Goal: Information Seeking & Learning: Learn about a topic

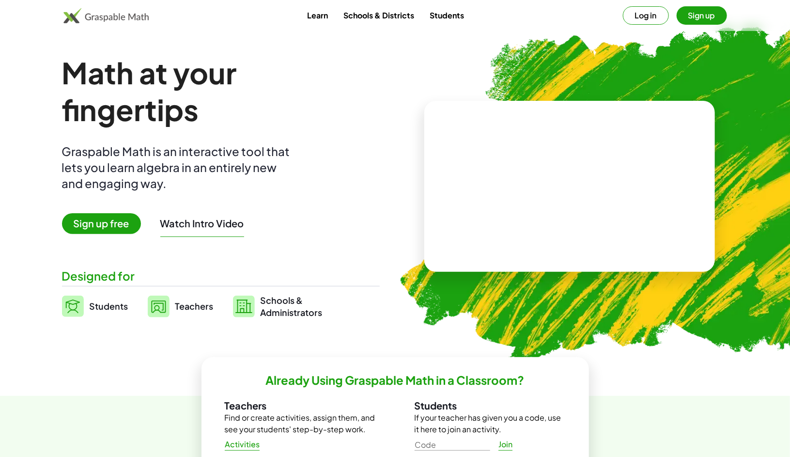
click at [646, 12] on button "Log in" at bounding box center [646, 15] width 46 height 18
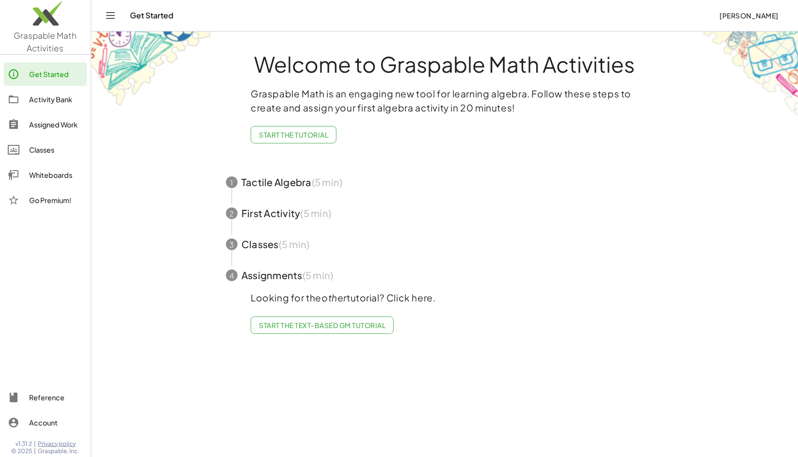
click at [289, 191] on span "button" at bounding box center [444, 182] width 460 height 31
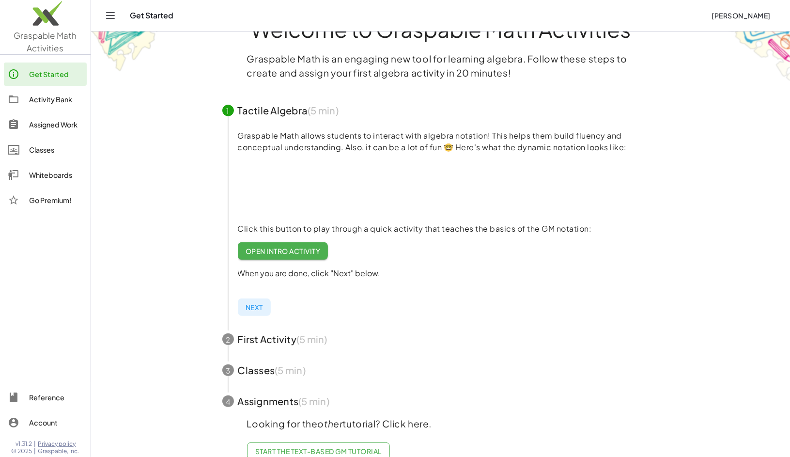
scroll to position [48, 0]
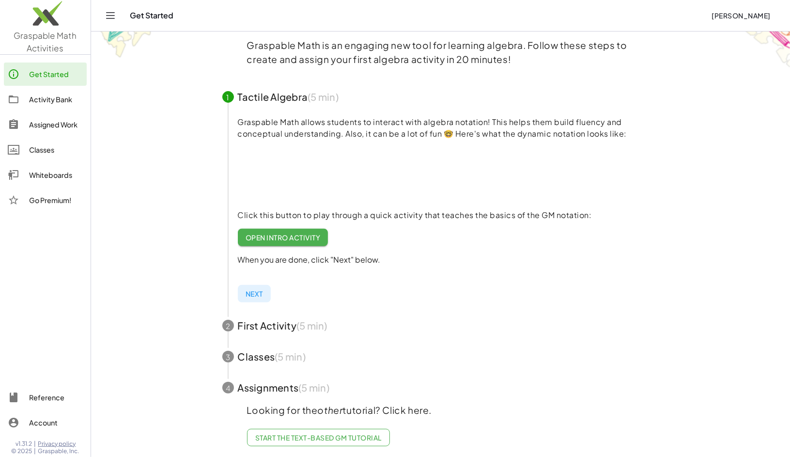
click at [45, 92] on link "Activity Bank" at bounding box center [45, 99] width 83 height 23
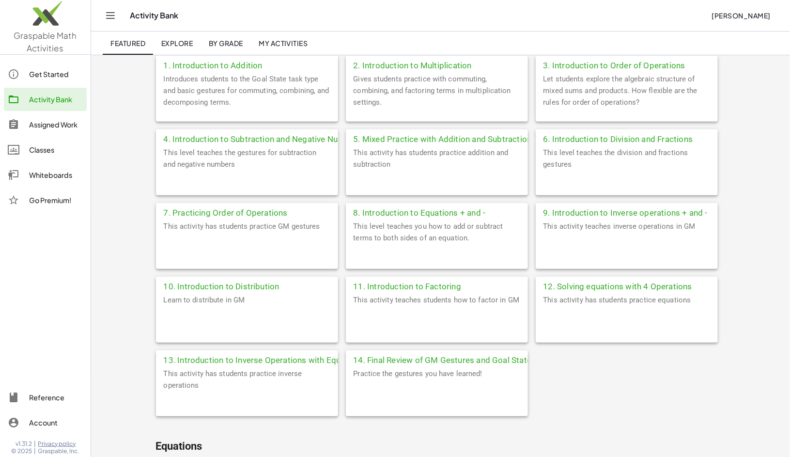
scroll to position [242, 0]
click at [407, 216] on div "8. Introduction to Equations + and -" at bounding box center [437, 210] width 182 height 17
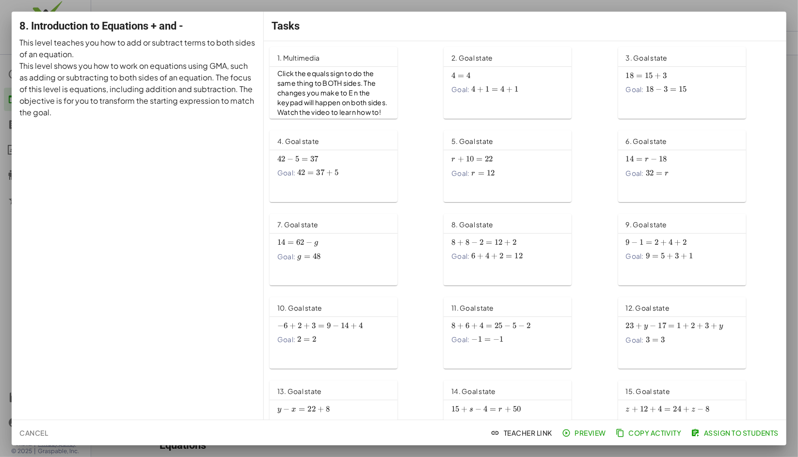
click at [595, 433] on span "Preview" at bounding box center [585, 432] width 42 height 9
click at [699, 5] on div at bounding box center [399, 228] width 798 height 457
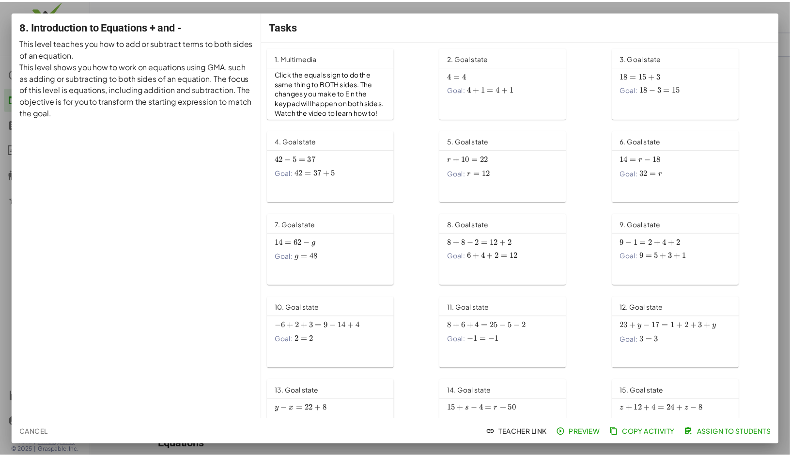
scroll to position [242, 0]
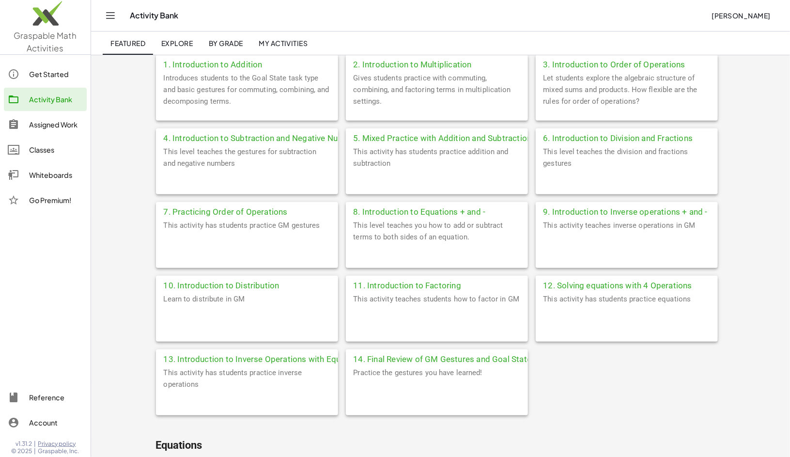
click at [571, 210] on div "9. Introduction to Inverse operations + and -" at bounding box center [627, 210] width 182 height 17
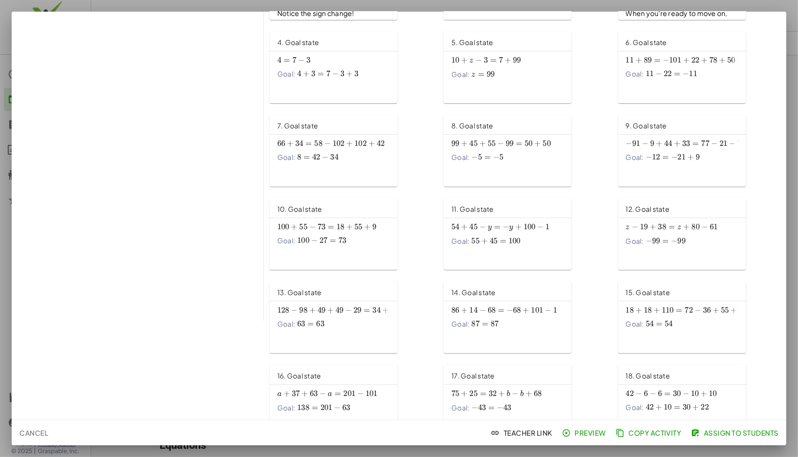
scroll to position [204, 0]
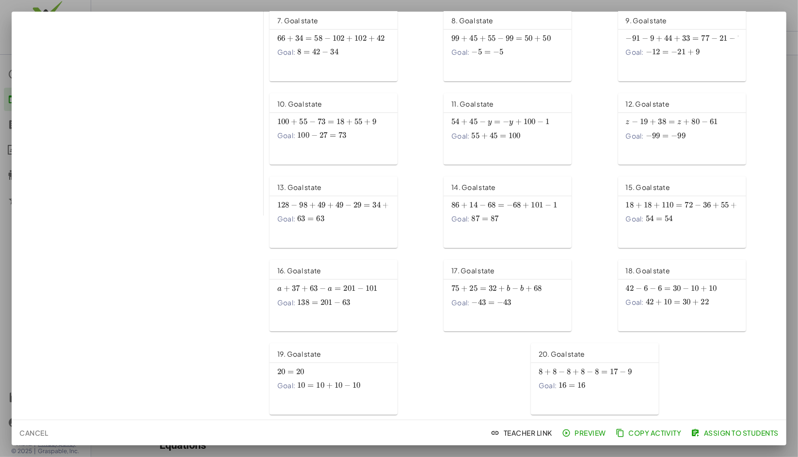
click at [790, 15] on div at bounding box center [399, 228] width 798 height 457
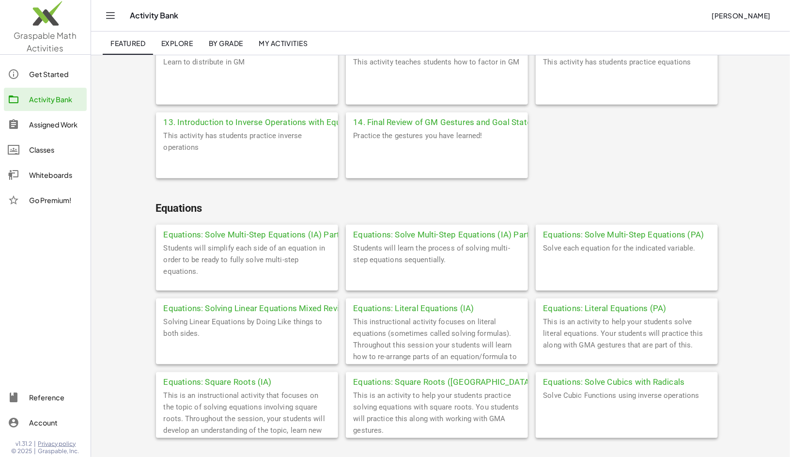
scroll to position [485, 0]
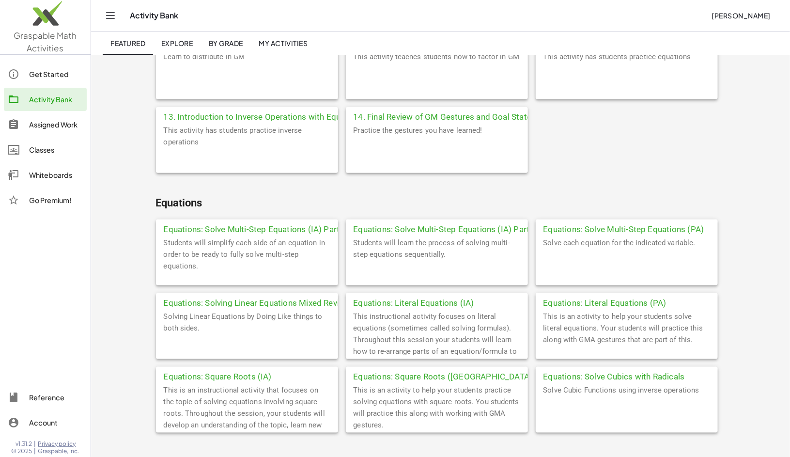
click at [290, 232] on div "Equations: Solve Multi-Step Equations (IA) Part 1" at bounding box center [247, 228] width 182 height 17
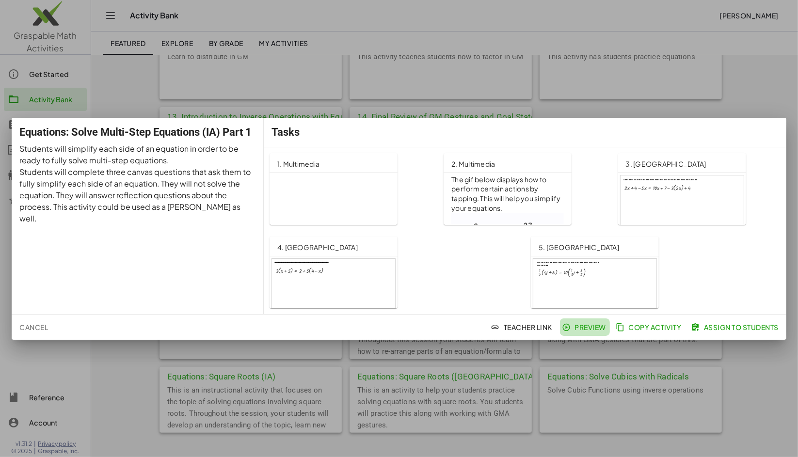
click at [605, 323] on button "Preview" at bounding box center [585, 326] width 50 height 17
click at [771, 96] on div at bounding box center [399, 228] width 798 height 457
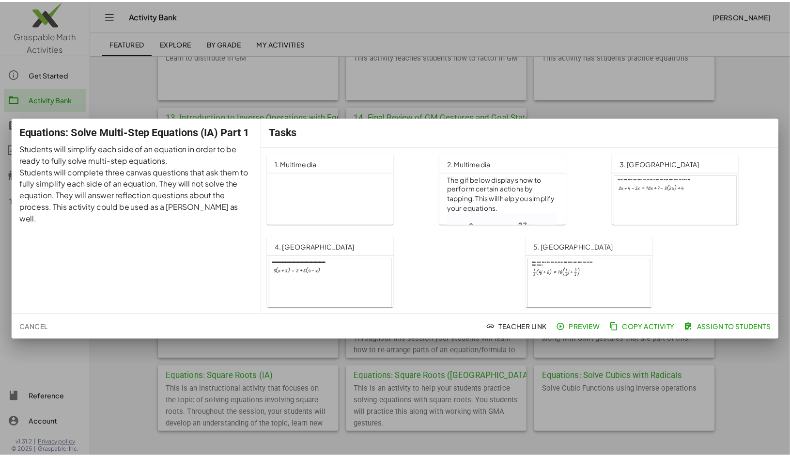
scroll to position [485, 0]
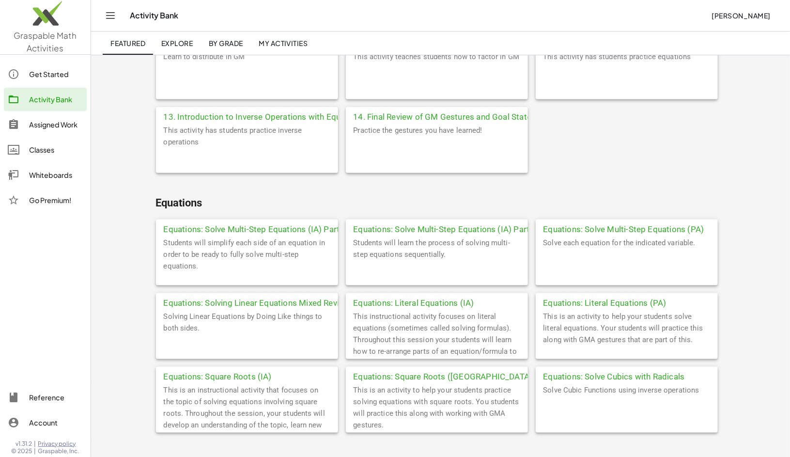
click at [223, 116] on div "13. Introduction to Inverse Operations with Equations" at bounding box center [247, 115] width 182 height 17
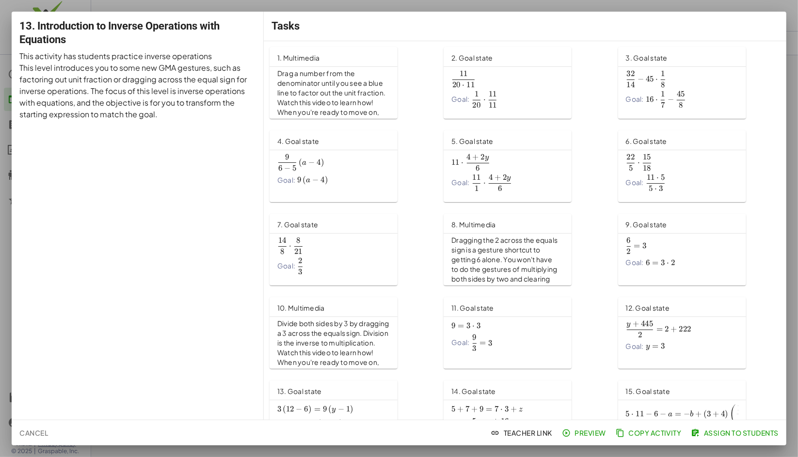
click at [790, 13] on div at bounding box center [399, 228] width 798 height 457
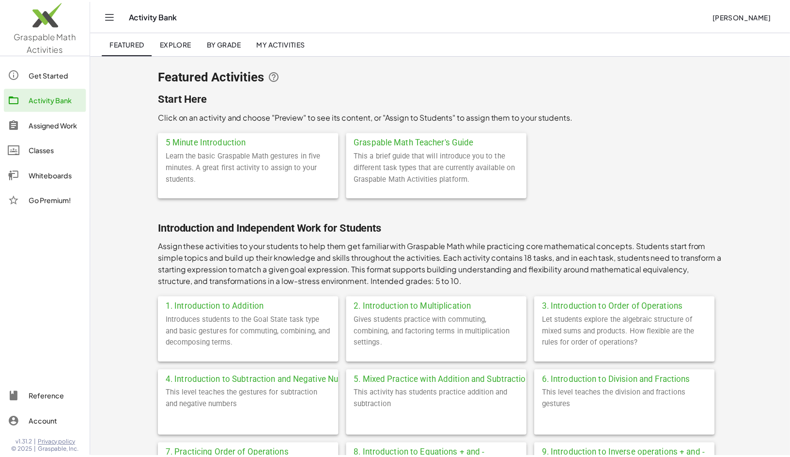
scroll to position [485, 0]
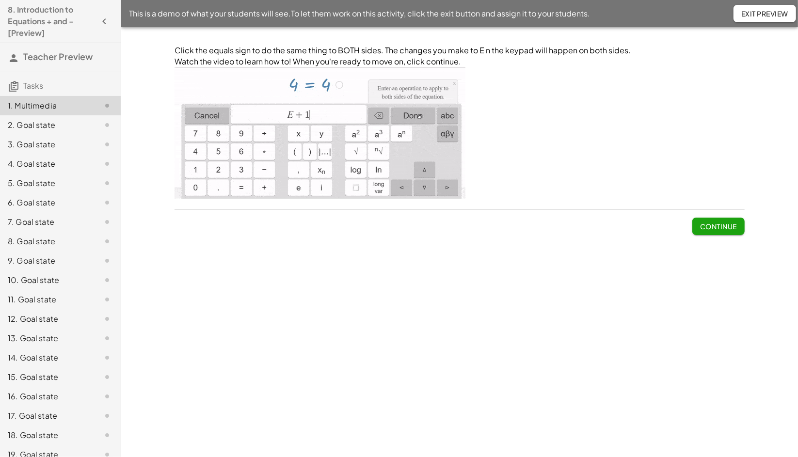
click at [730, 227] on span "Continue" at bounding box center [718, 226] width 37 height 9
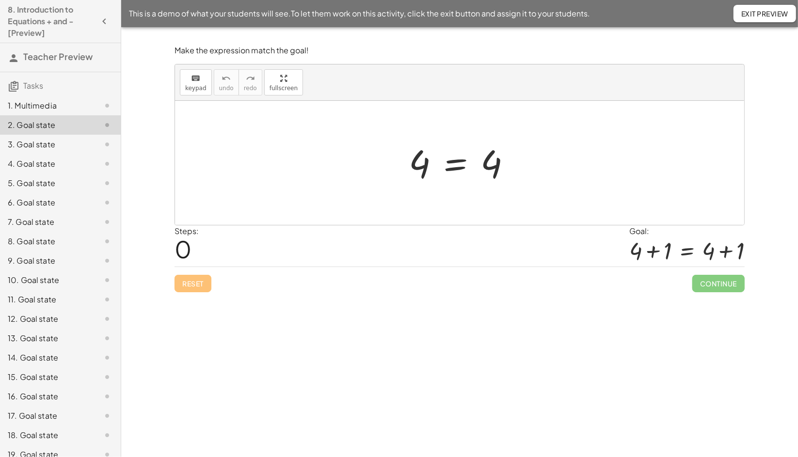
click at [451, 164] on div at bounding box center [464, 163] width 120 height 48
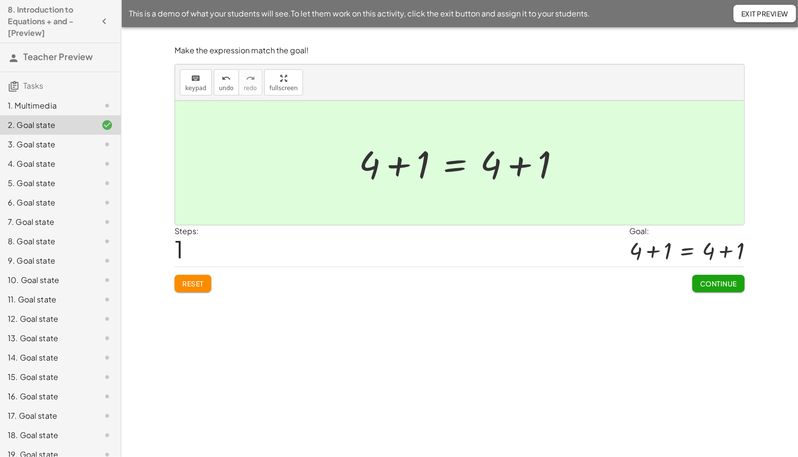
click at [724, 285] on span "Continue" at bounding box center [718, 283] width 37 height 9
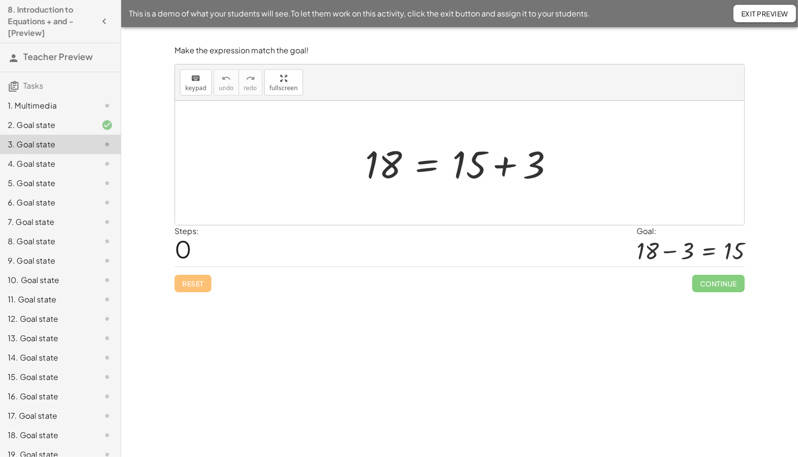
click at [429, 163] on div at bounding box center [463, 163] width 206 height 50
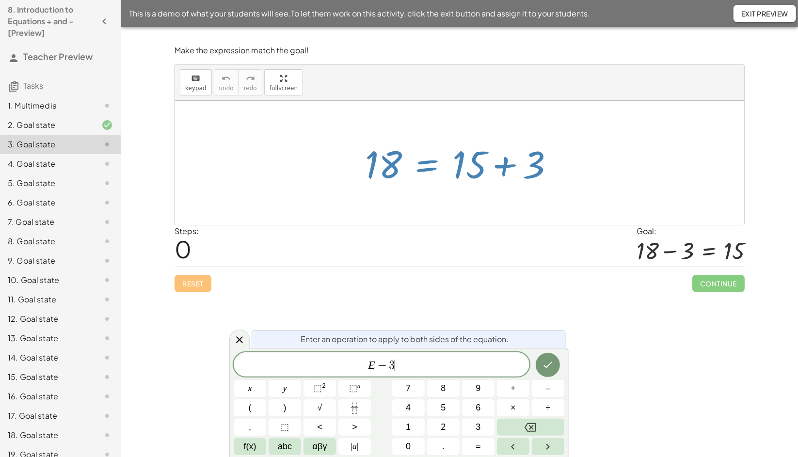
click at [548, 362] on icon "Done" at bounding box center [548, 365] width 12 height 12
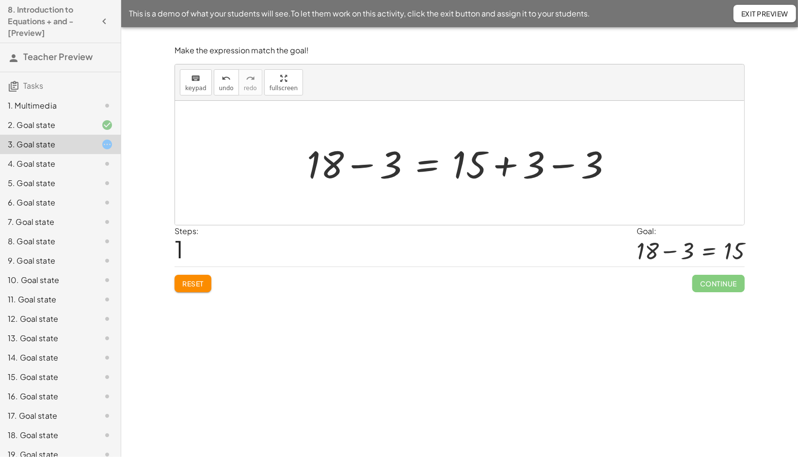
click at [555, 164] on div at bounding box center [463, 163] width 323 height 50
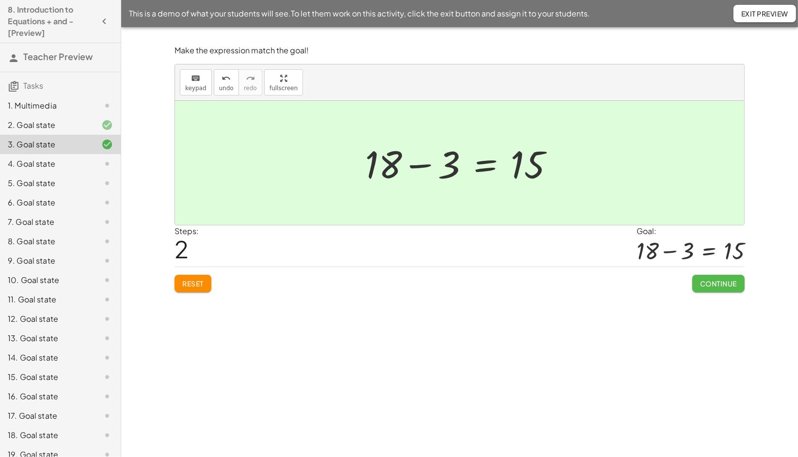
click at [713, 282] on span "Continue" at bounding box center [718, 283] width 37 height 9
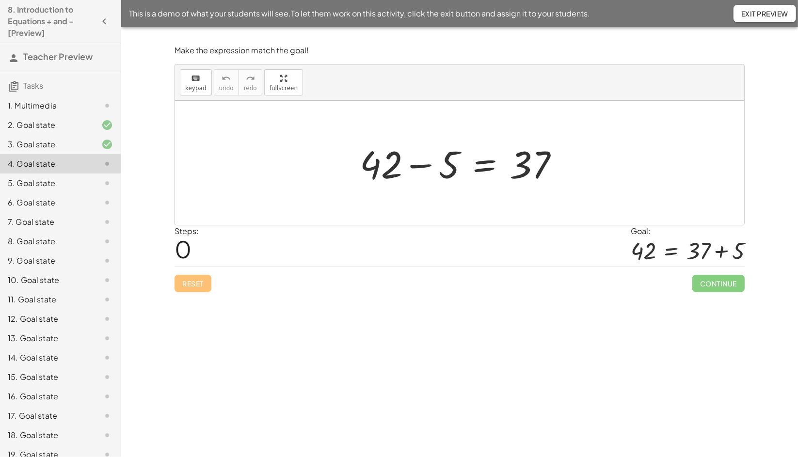
click at [484, 170] on div at bounding box center [463, 163] width 217 height 50
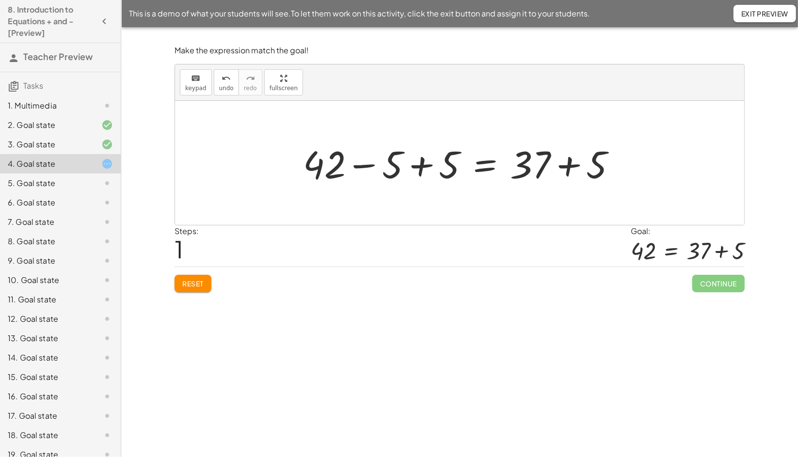
click at [412, 166] on div at bounding box center [463, 163] width 331 height 50
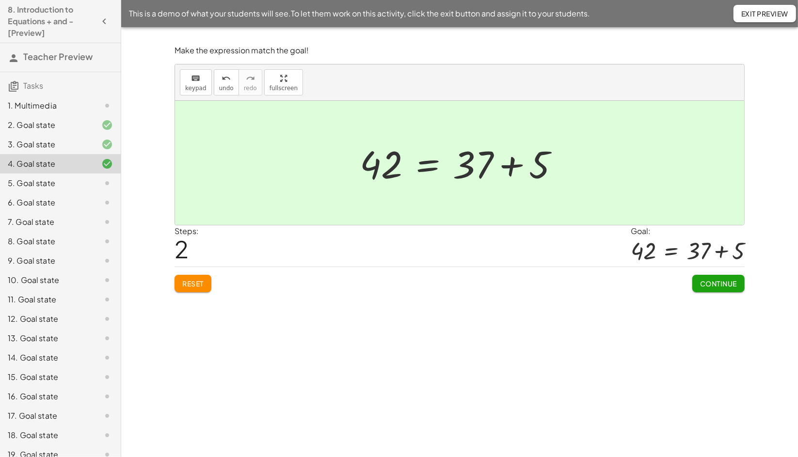
click at [727, 280] on span "Continue" at bounding box center [718, 283] width 37 height 9
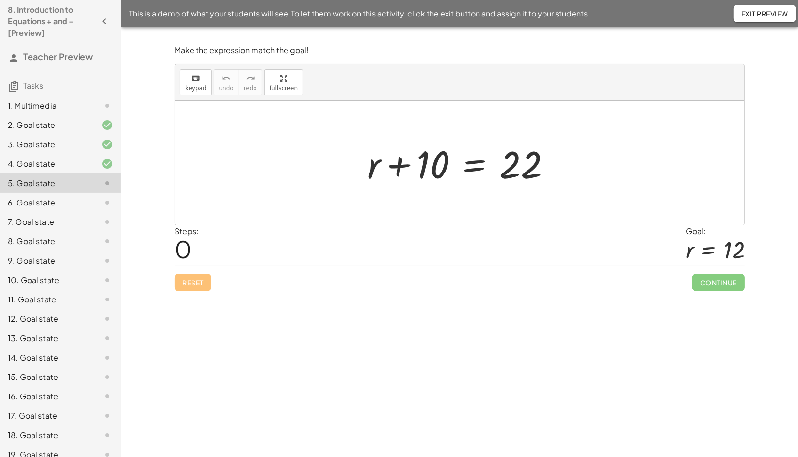
click at [468, 164] on div at bounding box center [464, 163] width 202 height 50
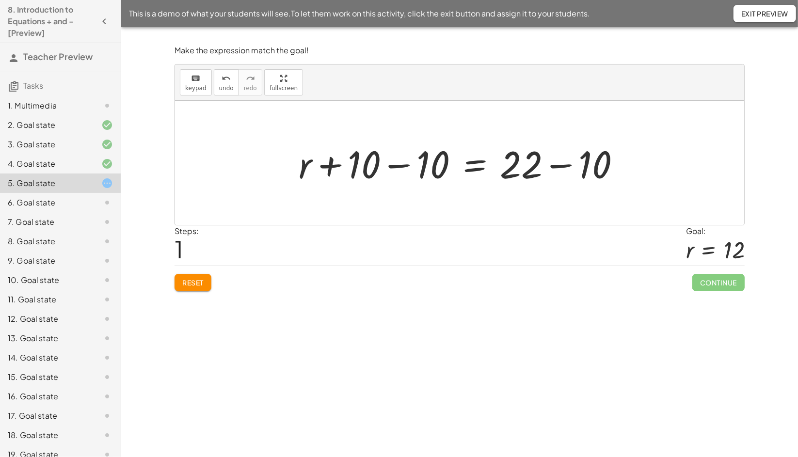
click at [390, 165] on div at bounding box center [463, 163] width 339 height 50
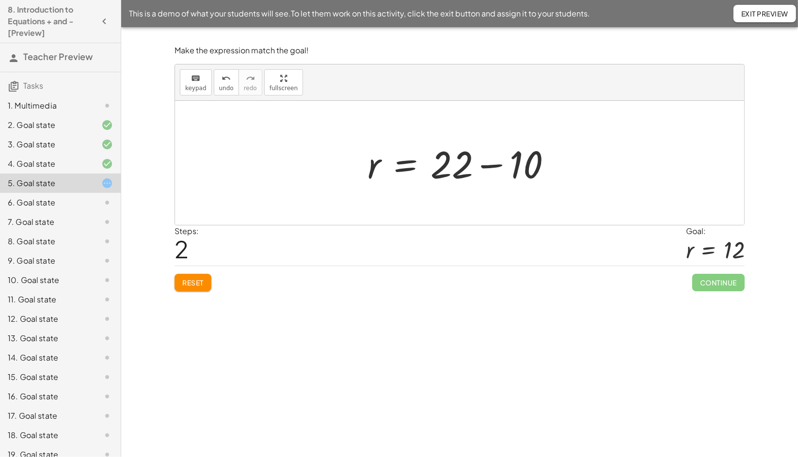
click at [501, 165] on div at bounding box center [464, 163] width 202 height 50
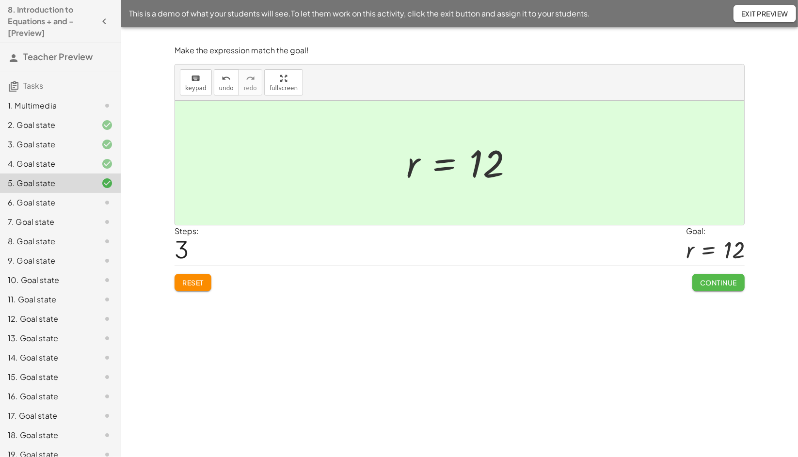
click at [710, 276] on button "Continue" at bounding box center [718, 282] width 52 height 17
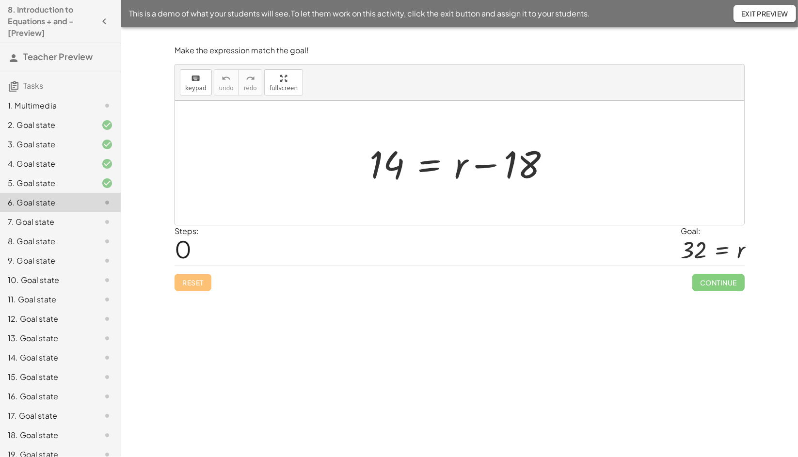
click at [435, 164] on div at bounding box center [463, 163] width 198 height 50
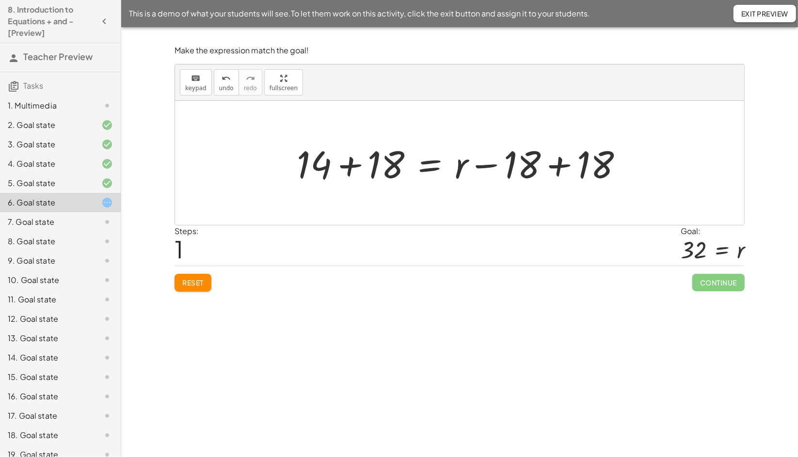
click at [557, 167] on div at bounding box center [464, 163] width 344 height 50
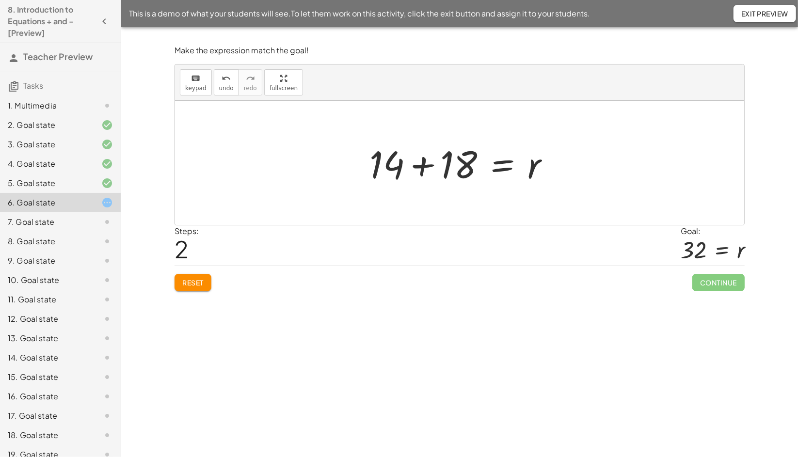
click at [422, 165] on div at bounding box center [463, 163] width 198 height 50
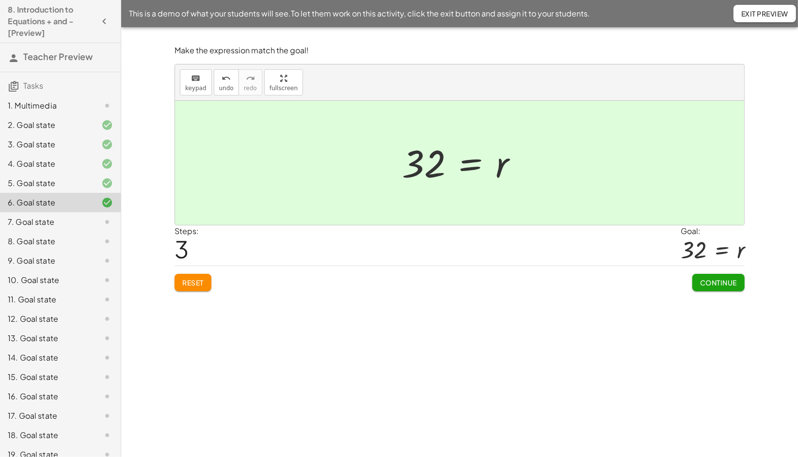
click at [705, 279] on span "Continue" at bounding box center [718, 282] width 37 height 9
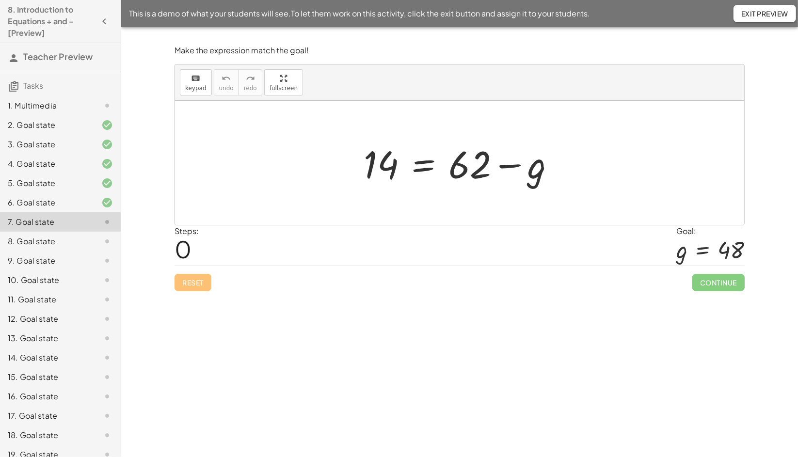
click at [415, 160] on div at bounding box center [463, 163] width 209 height 50
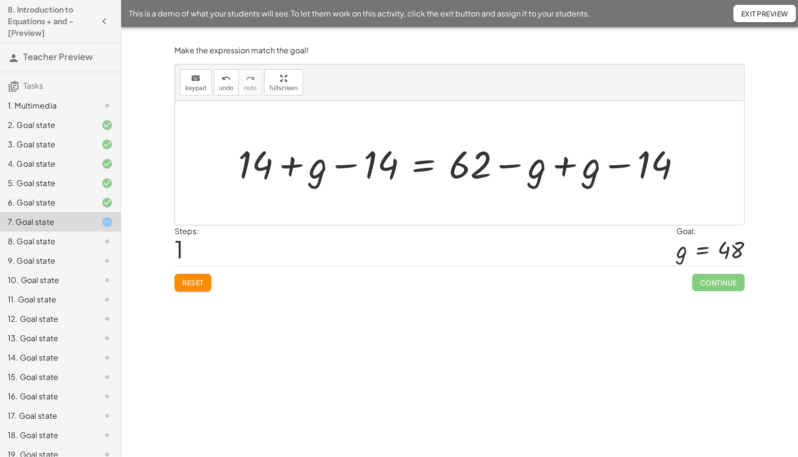
click at [341, 167] on div at bounding box center [463, 163] width 460 height 50
drag, startPoint x: 375, startPoint y: 164, endPoint x: 283, endPoint y: 166, distance: 91.6
click at [283, 166] on div at bounding box center [463, 163] width 460 height 50
click at [291, 165] on div at bounding box center [463, 163] width 460 height 50
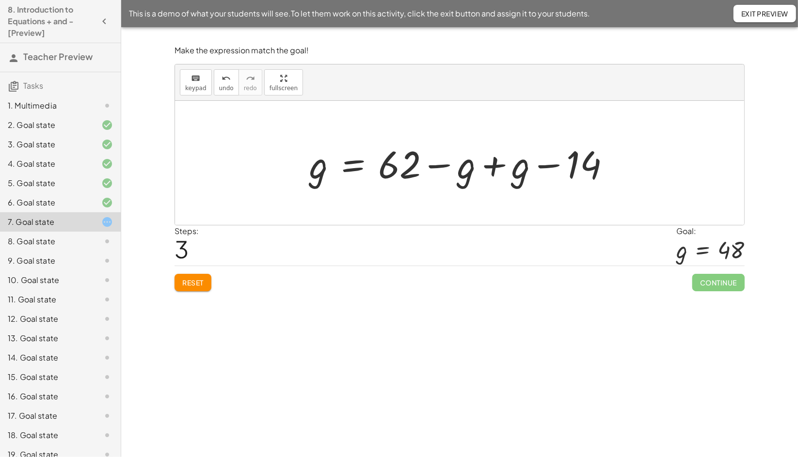
click at [485, 167] on div at bounding box center [463, 163] width 318 height 50
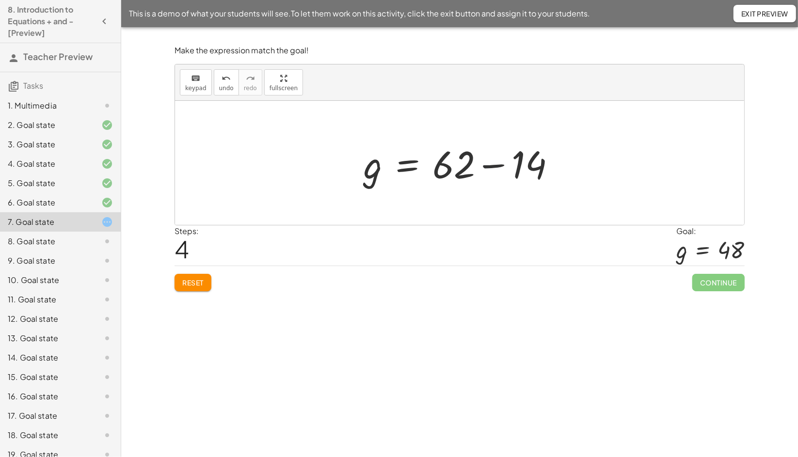
click at [483, 165] on div at bounding box center [463, 163] width 209 height 50
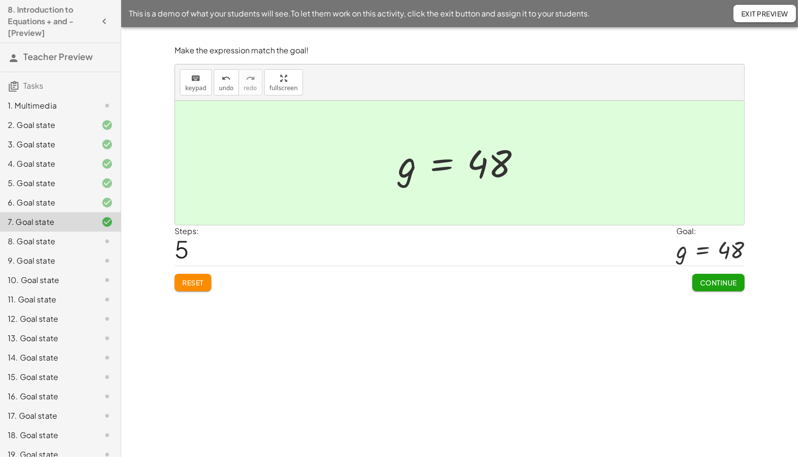
click at [710, 283] on span "Continue" at bounding box center [718, 282] width 37 height 9
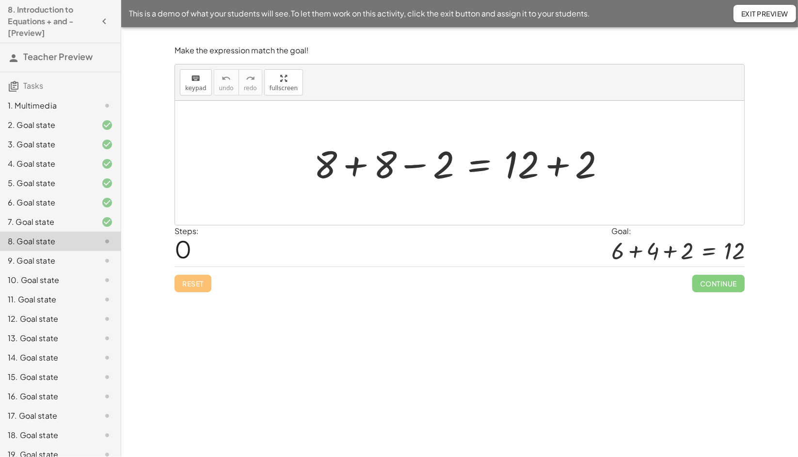
click at [418, 161] on div at bounding box center [464, 163] width 310 height 50
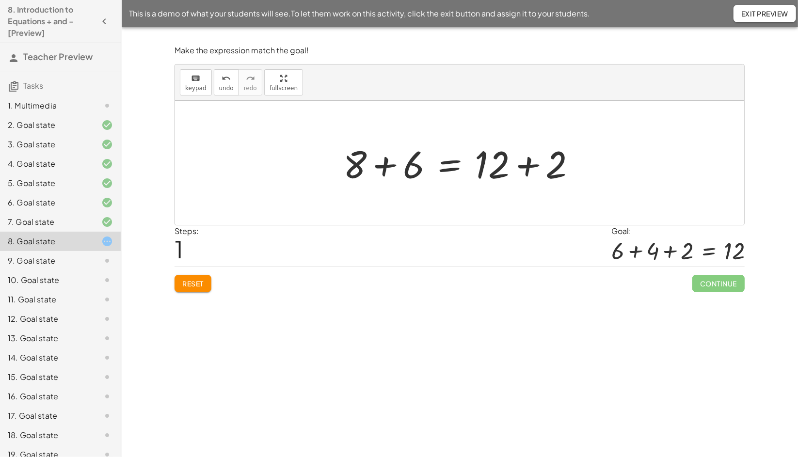
click at [200, 281] on span "Reset" at bounding box center [192, 283] width 21 height 9
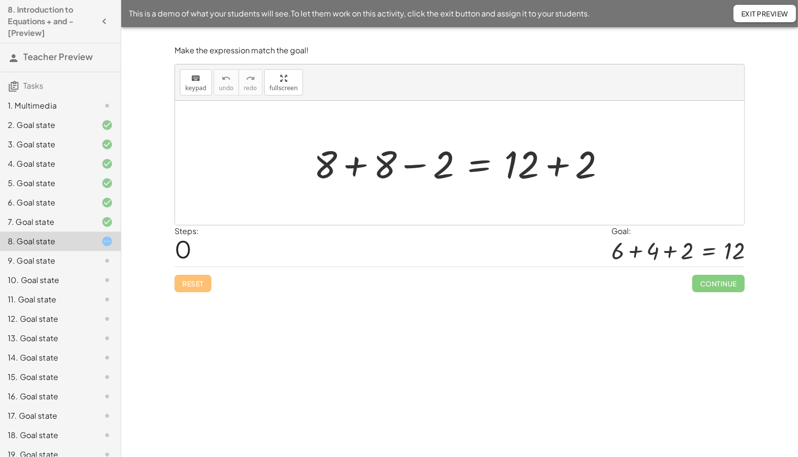
click at [379, 156] on div at bounding box center [464, 163] width 310 height 50
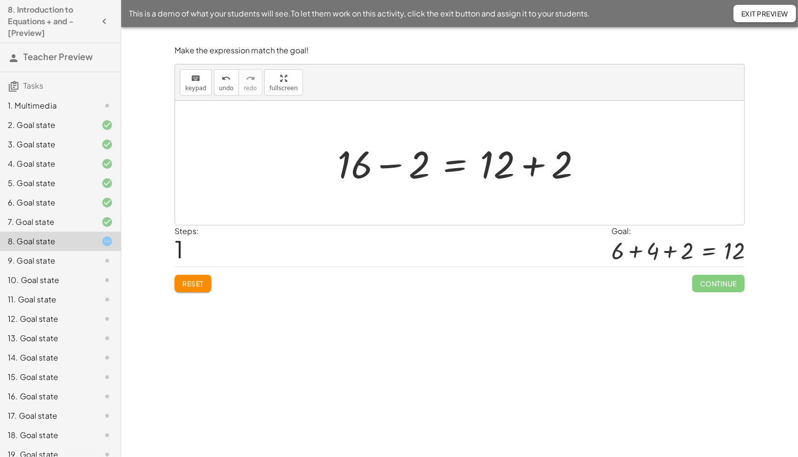
click at [196, 284] on span "Reset" at bounding box center [192, 283] width 21 height 9
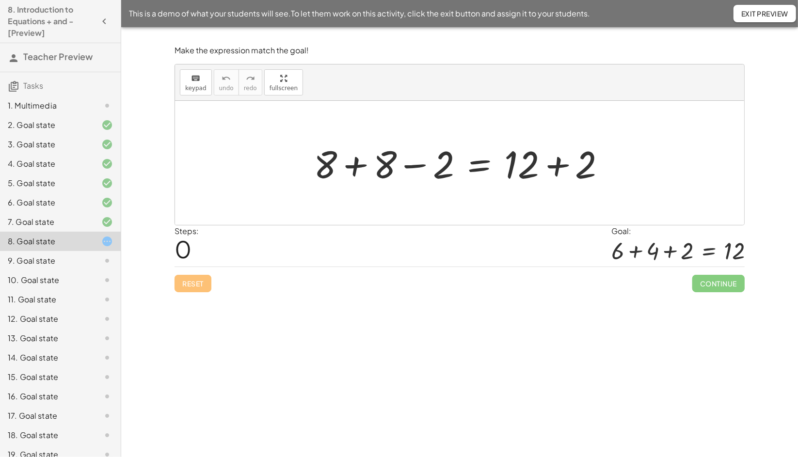
click at [428, 165] on div at bounding box center [464, 163] width 310 height 50
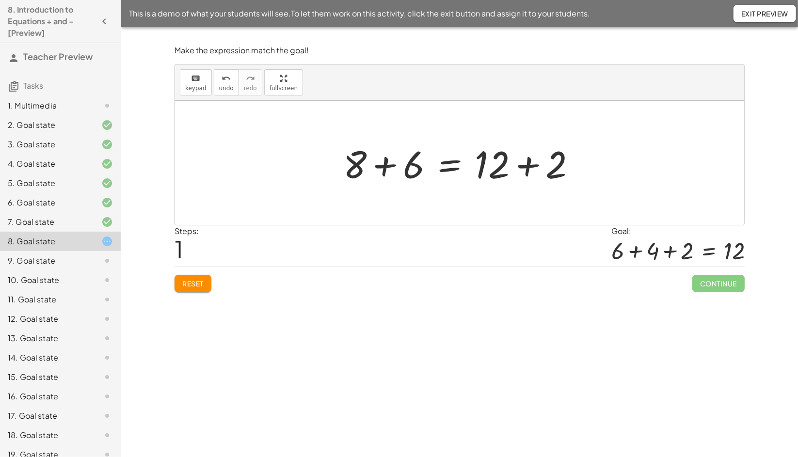
click at [454, 164] on div at bounding box center [463, 163] width 250 height 50
click at [595, 166] on div at bounding box center [463, 163] width 365 height 50
click at [452, 168] on div at bounding box center [463, 163] width 250 height 50
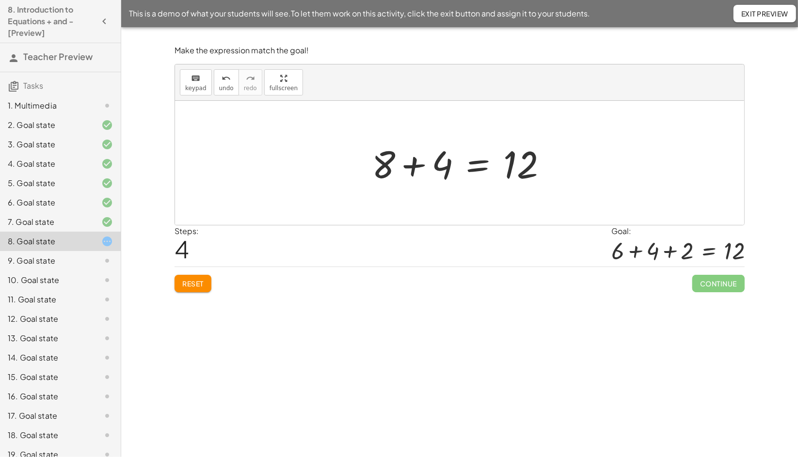
click at [390, 166] on div at bounding box center [463, 163] width 192 height 50
click at [386, 164] on div at bounding box center [463, 163] width 192 height 50
click at [176, 289] on button "Reset" at bounding box center [192, 283] width 37 height 17
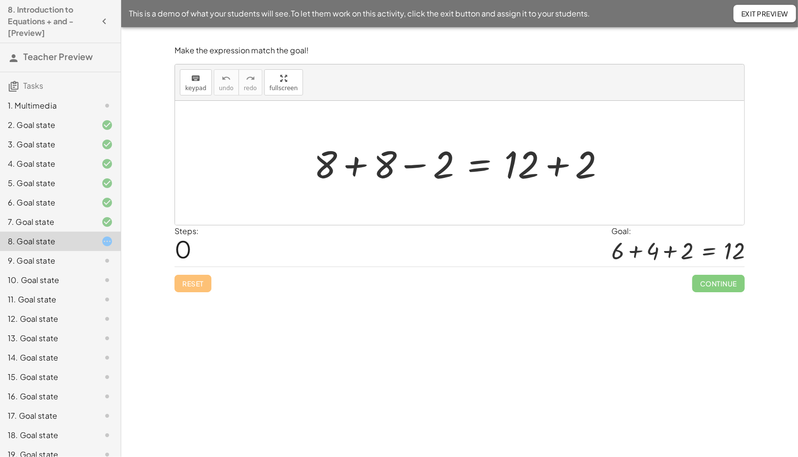
click at [214, 268] on div "Reset Continue" at bounding box center [459, 280] width 570 height 26
click at [101, 20] on icon "button" at bounding box center [104, 22] width 12 height 12
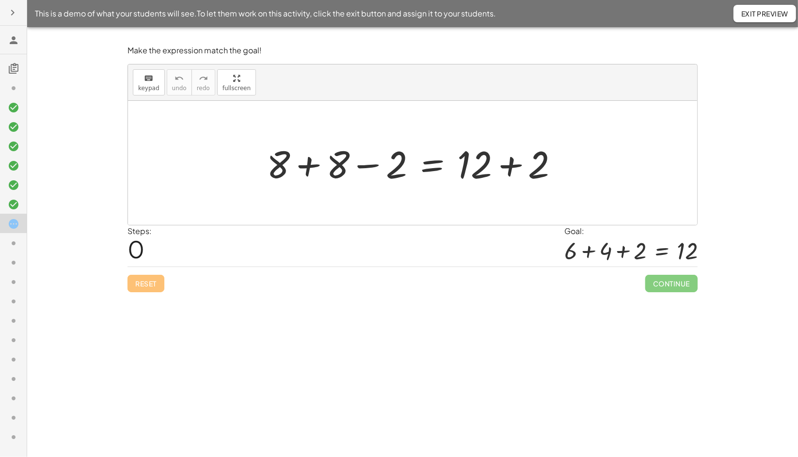
click at [6, 13] on button "button" at bounding box center [12, 12] width 17 height 17
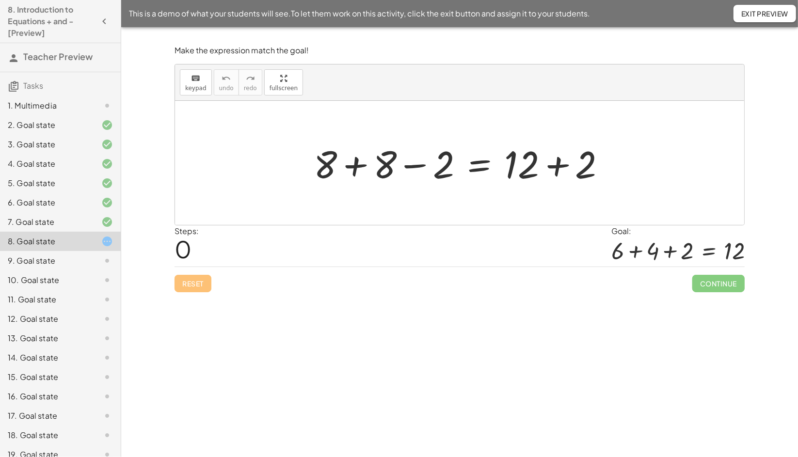
click at [760, 18] on button "Exit Preview" at bounding box center [764, 13] width 63 height 17
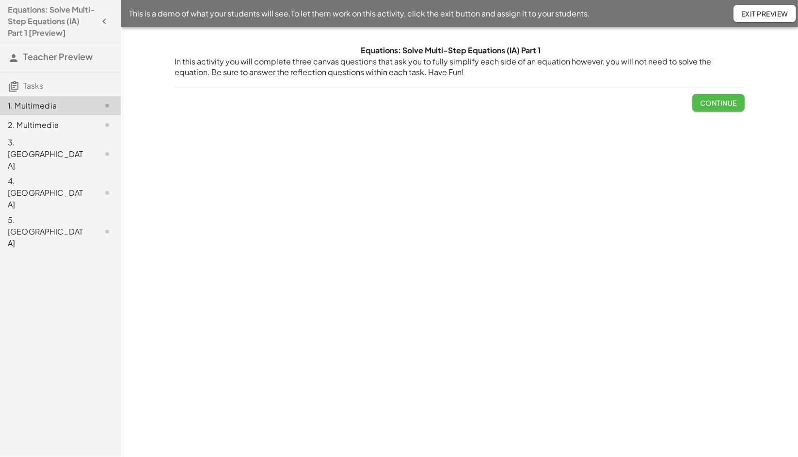
click at [726, 100] on span "Continue" at bounding box center [718, 102] width 37 height 9
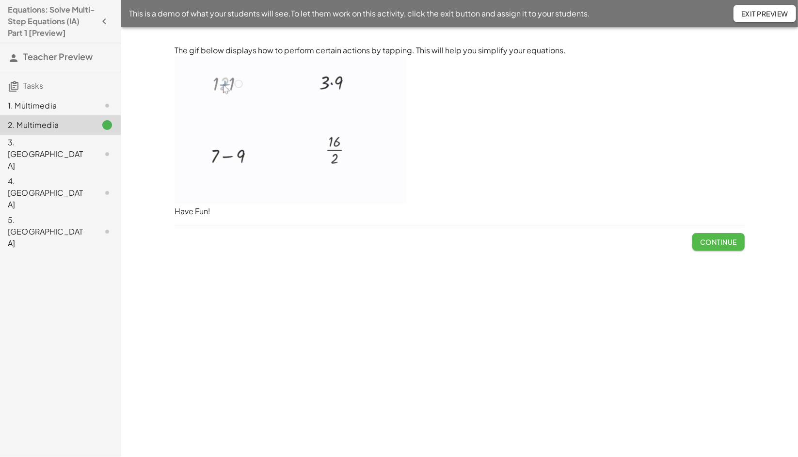
click at [731, 249] on button "Continue" at bounding box center [718, 241] width 52 height 17
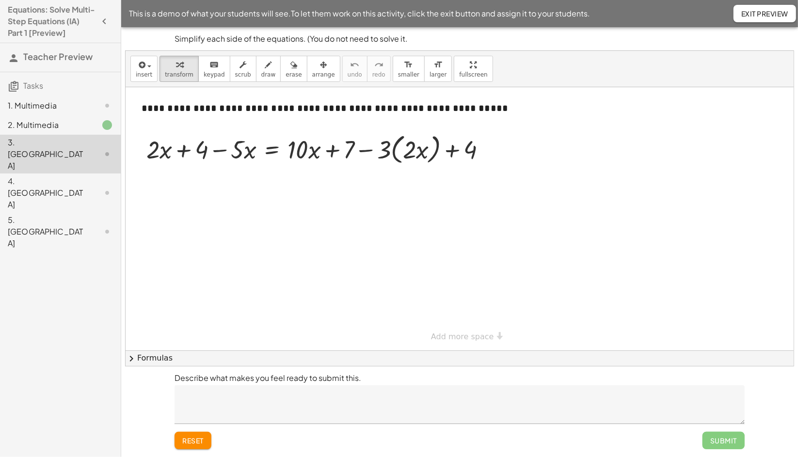
click at [48, 175] on div "4. [GEOGRAPHIC_DATA]" at bounding box center [47, 192] width 78 height 35
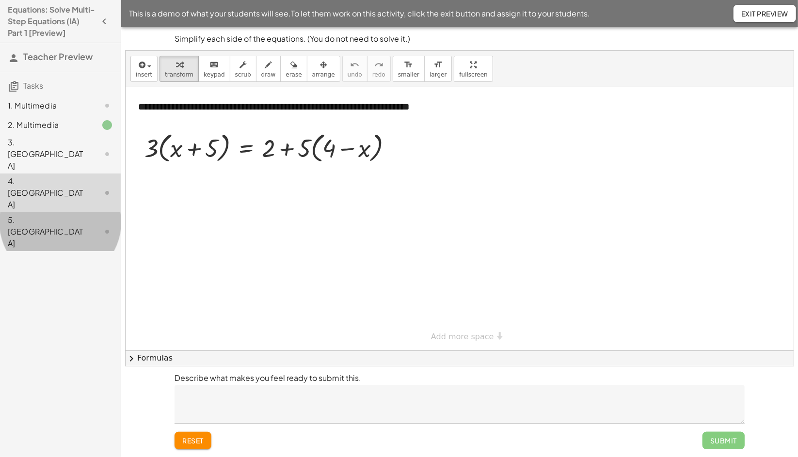
click at [35, 214] on div "5. [GEOGRAPHIC_DATA]" at bounding box center [47, 231] width 78 height 35
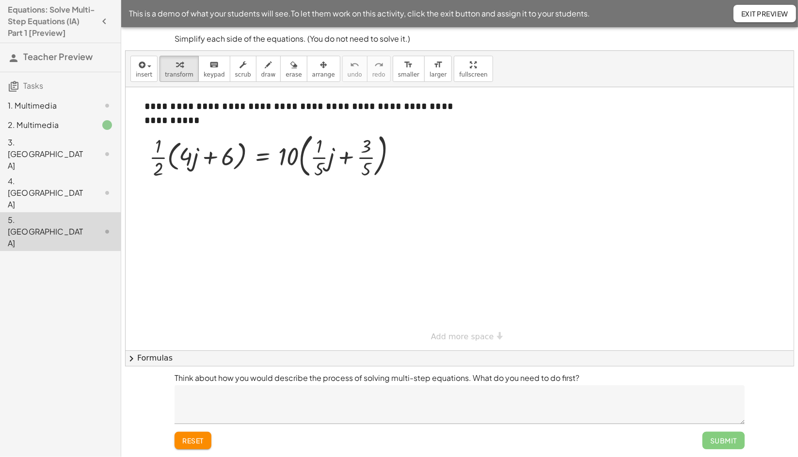
click at [35, 144] on div "3. [GEOGRAPHIC_DATA]" at bounding box center [47, 154] width 78 height 35
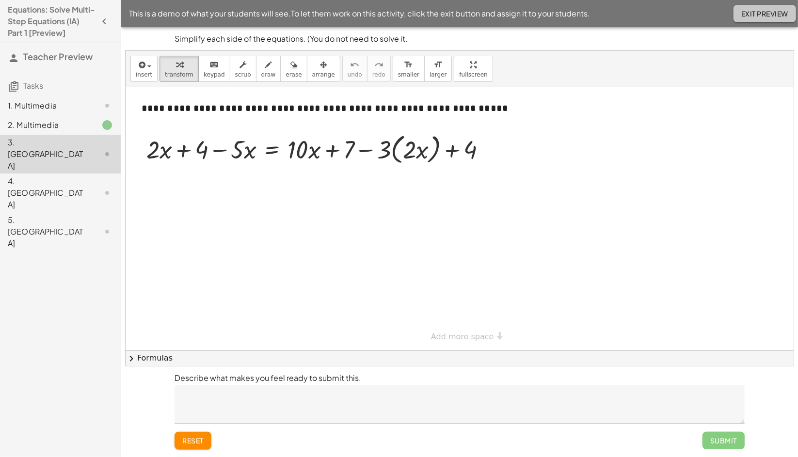
click at [770, 18] on button "Exit Preview" at bounding box center [764, 13] width 63 height 17
